Goal: Task Accomplishment & Management: Use online tool/utility

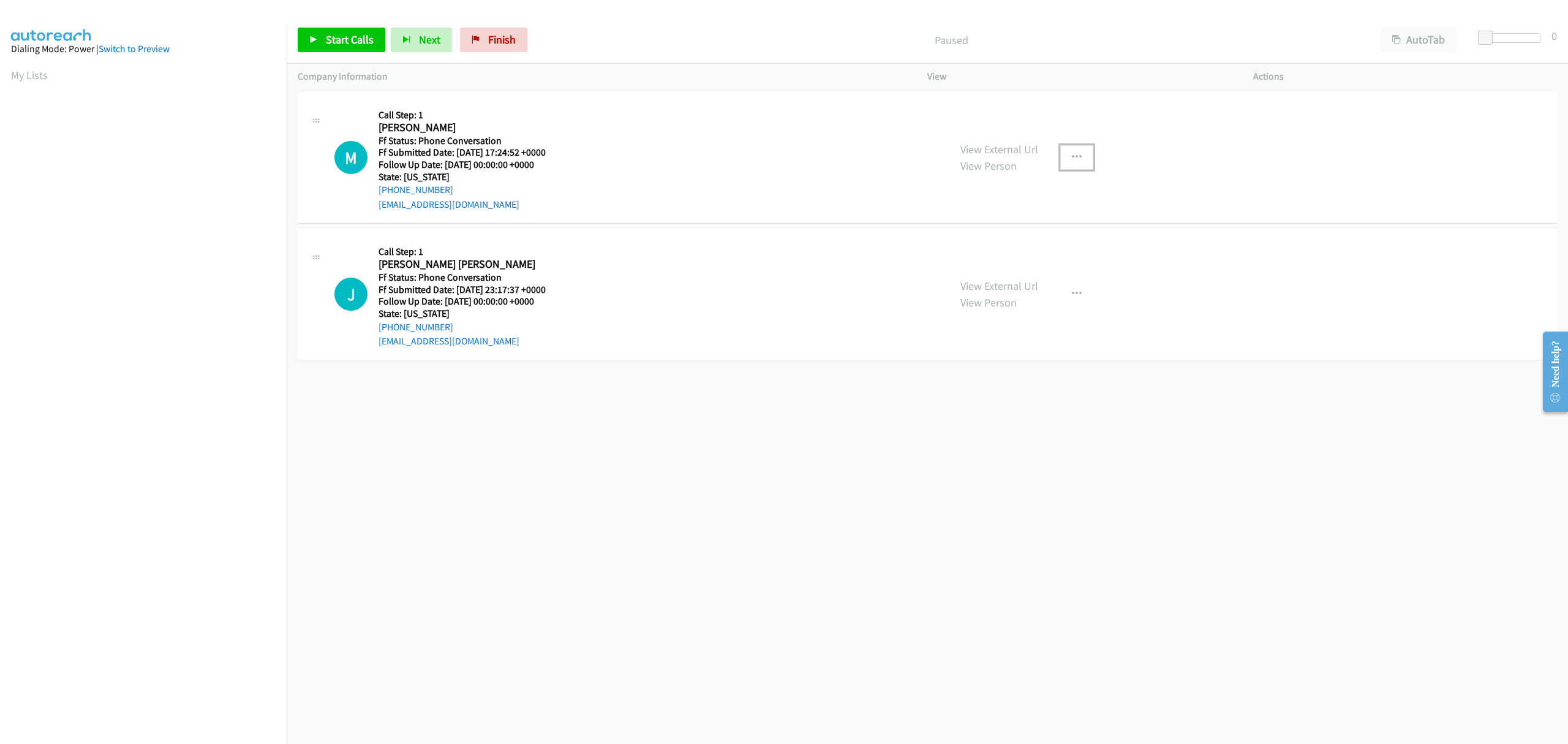
click at [1072, 153] on icon "button" at bounding box center [1077, 158] width 10 height 10
click at [969, 238] on link "Skip Call" at bounding box center [1012, 237] width 163 height 24
click at [1072, 290] on icon "button" at bounding box center [1077, 294] width 10 height 10
click at [984, 379] on link "Skip Call" at bounding box center [1012, 374] width 163 height 24
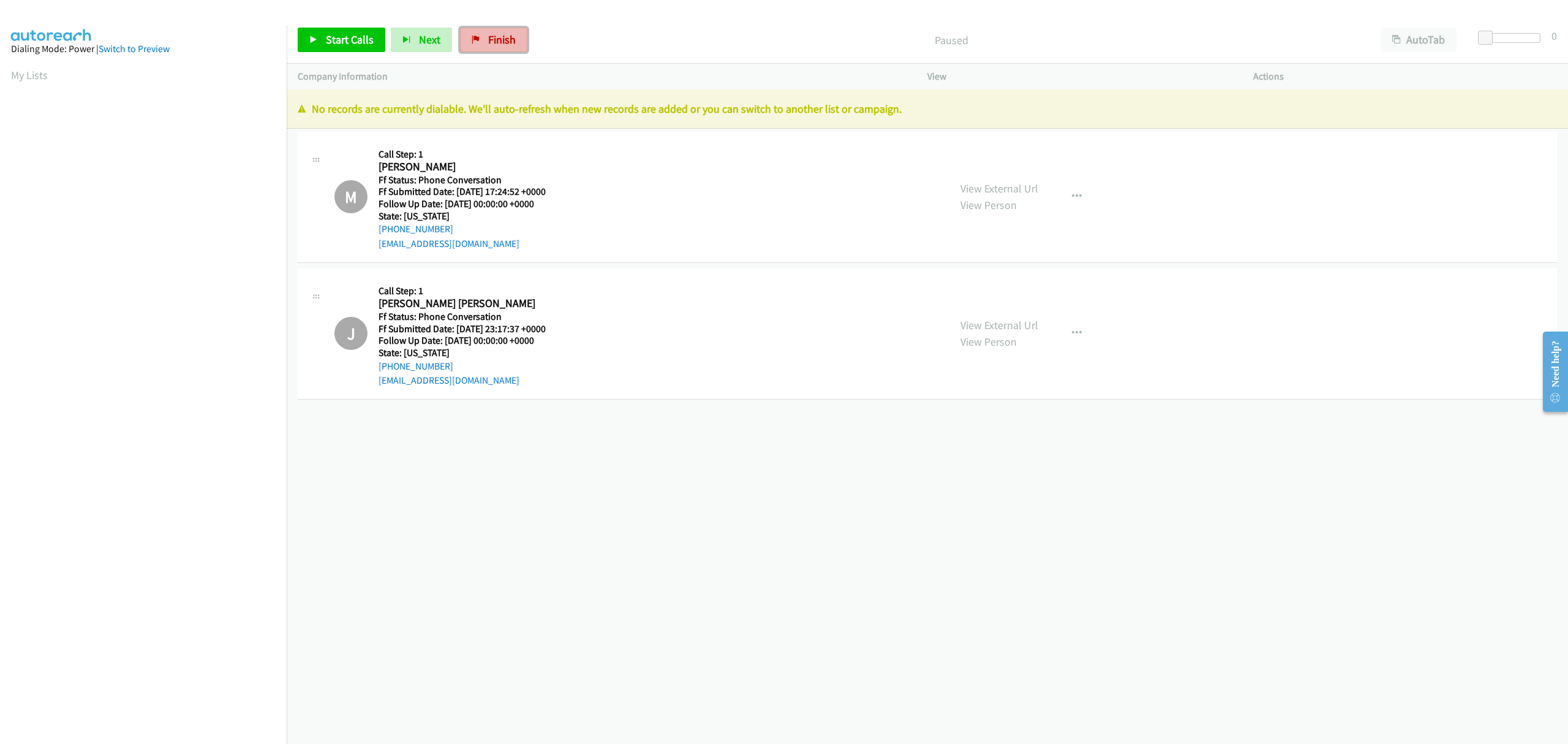
click at [491, 30] on link "Finish" at bounding box center [494, 39] width 67 height 24
